Goal: Navigation & Orientation: Find specific page/section

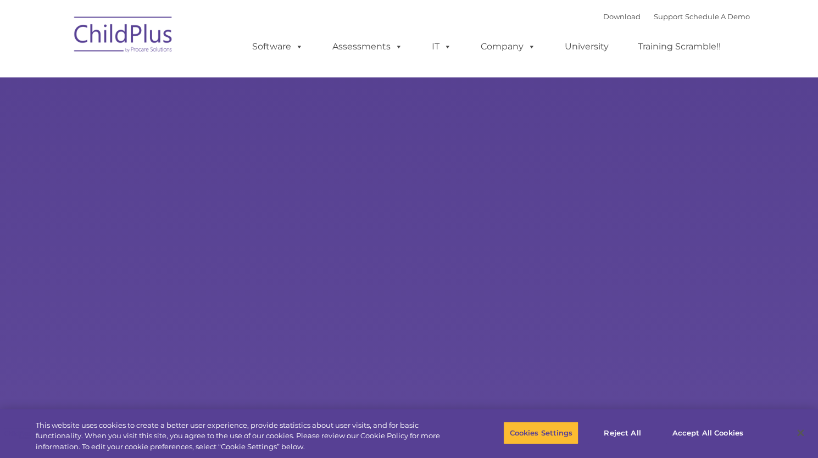
type input ""
select select "MEDIUM"
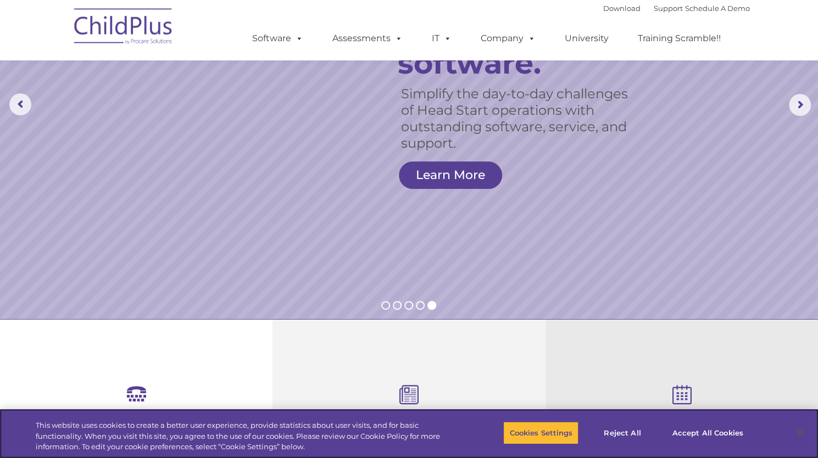
scroll to position [110, 0]
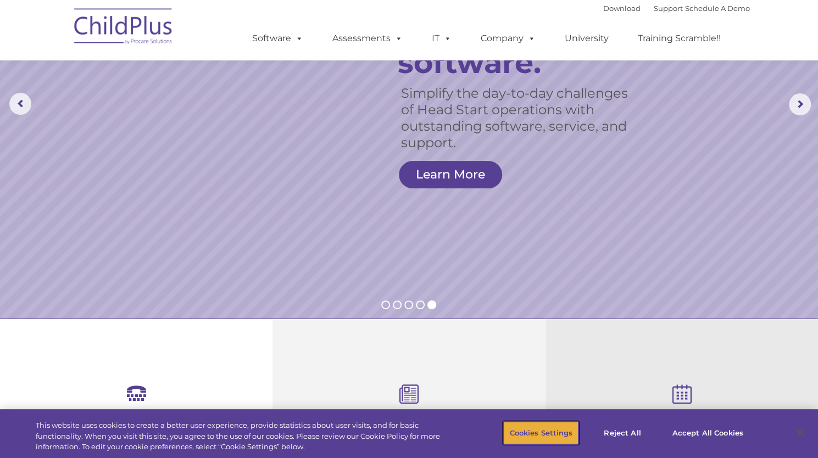
click at [529, 438] on button "Cookies Settings" at bounding box center [540, 433] width 75 height 23
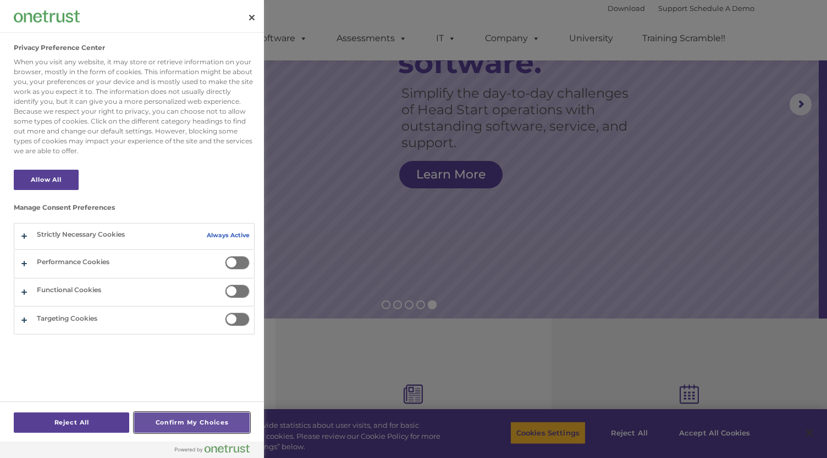
click at [196, 422] on button "Confirm My Choices" at bounding box center [191, 423] width 115 height 20
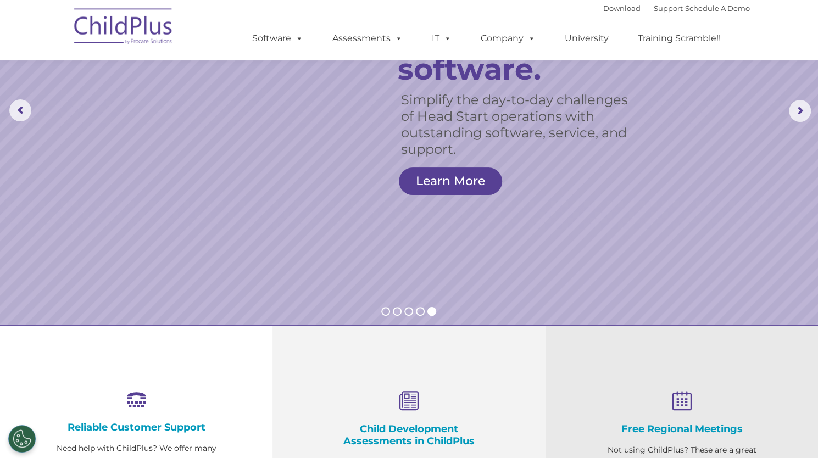
scroll to position [0, 0]
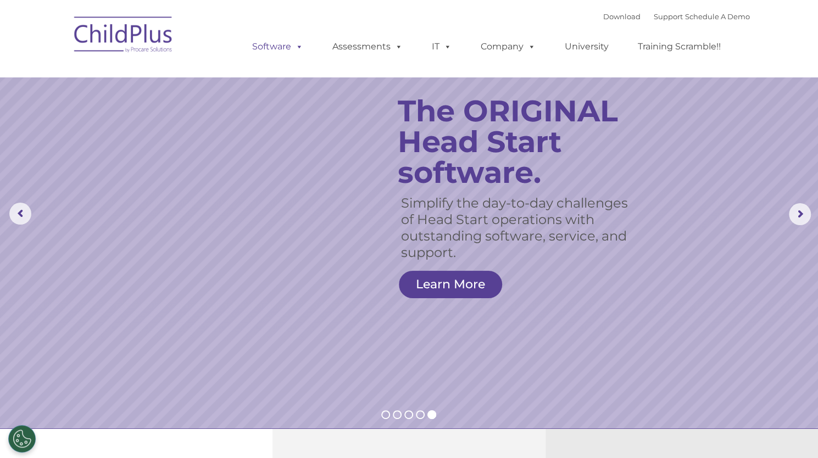
click at [293, 53] on link "Software" at bounding box center [277, 47] width 73 height 22
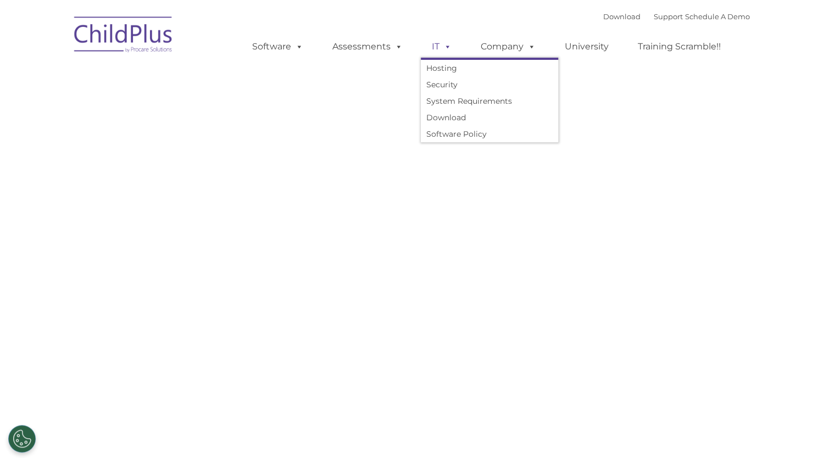
click at [446, 46] on span at bounding box center [446, 46] width 12 height 10
